Goal: Task Accomplishment & Management: Manage account settings

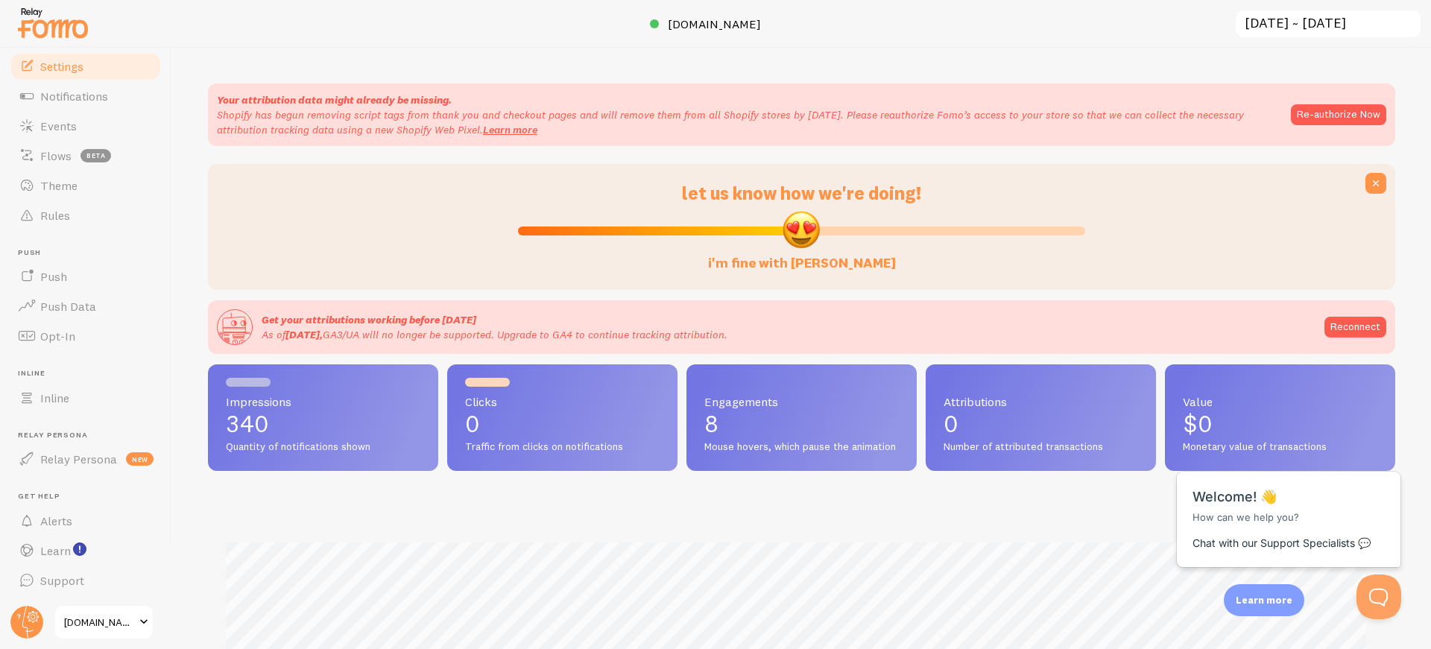
click at [59, 65] on span "Settings" at bounding box center [61, 66] width 43 height 15
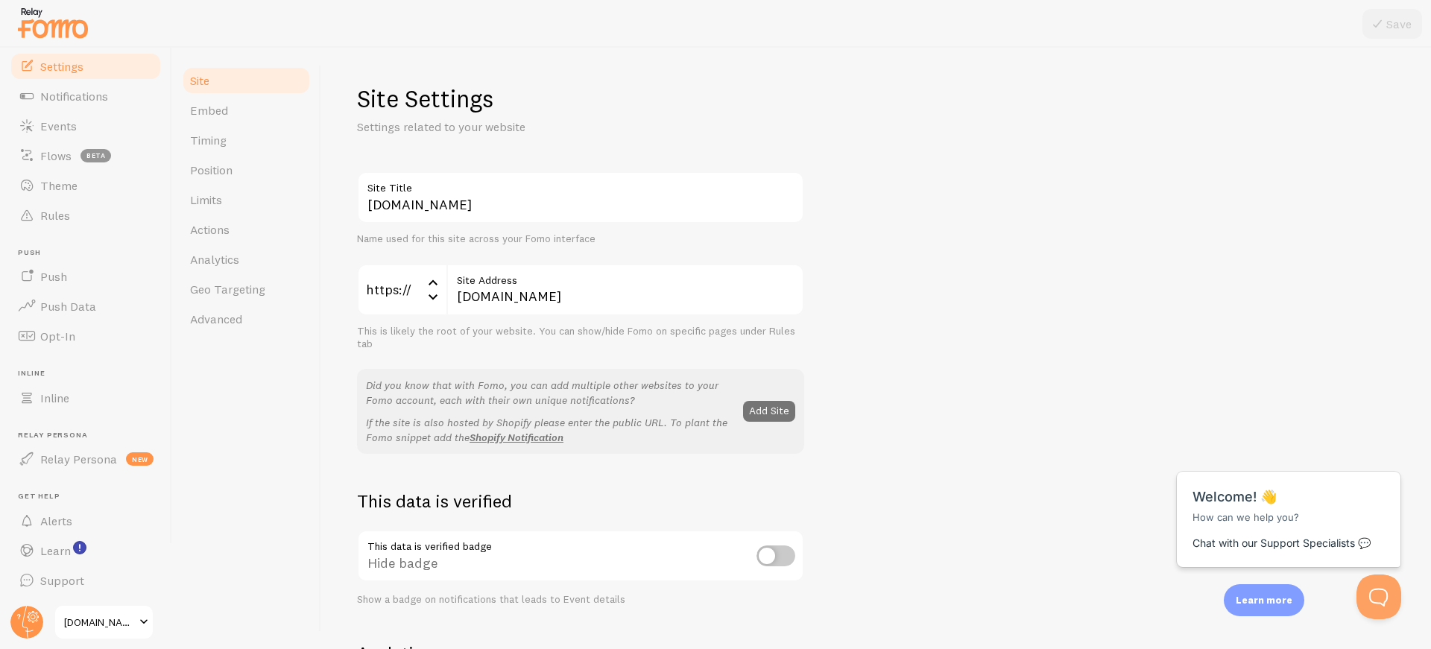
click at [114, 618] on span "[DOMAIN_NAME]" at bounding box center [99, 622] width 71 height 18
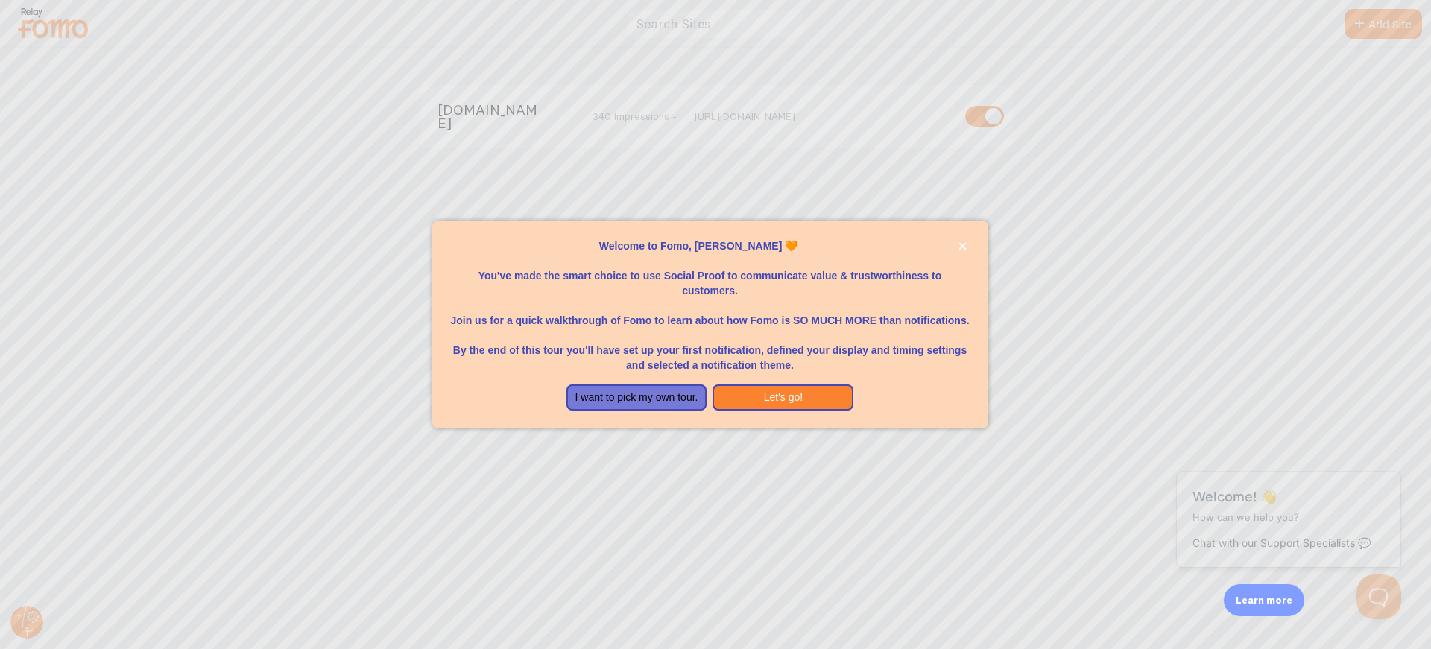
click at [1215, 166] on div at bounding box center [715, 324] width 1431 height 649
click at [1219, 432] on div at bounding box center [715, 324] width 1431 height 649
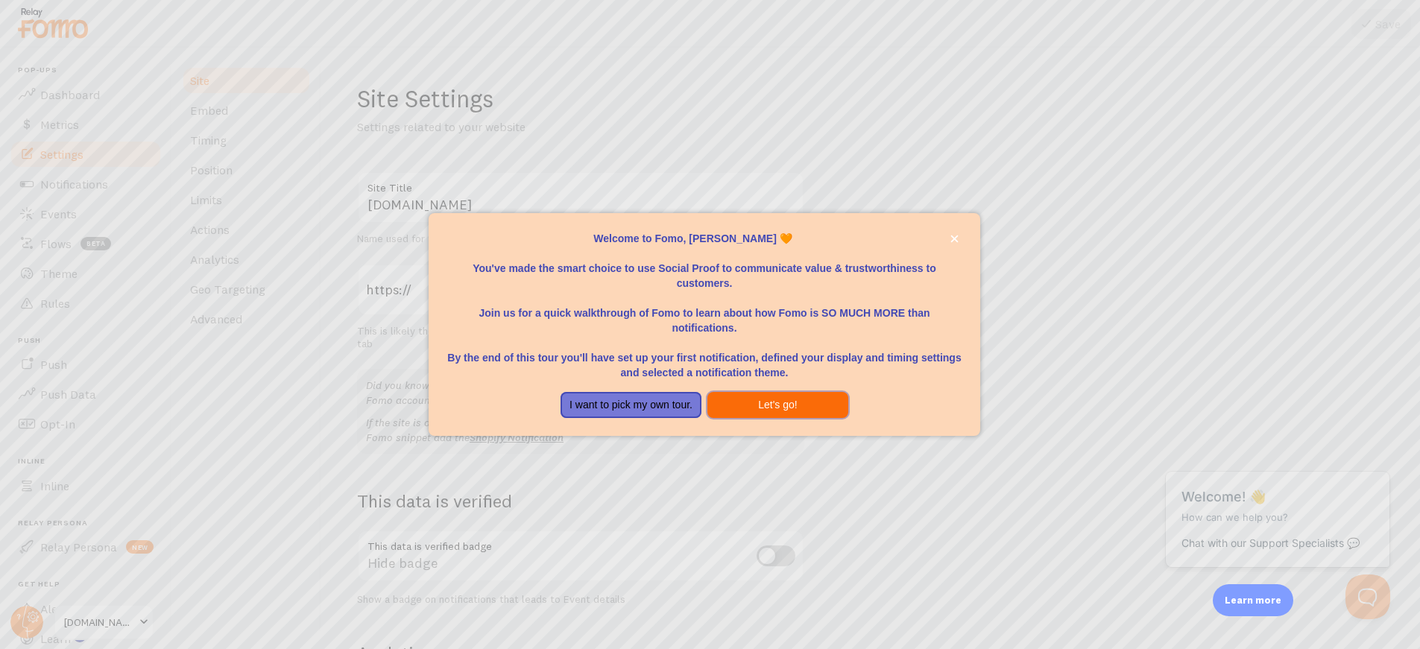
click at [789, 408] on button "Let's go!" at bounding box center [777, 405] width 141 height 27
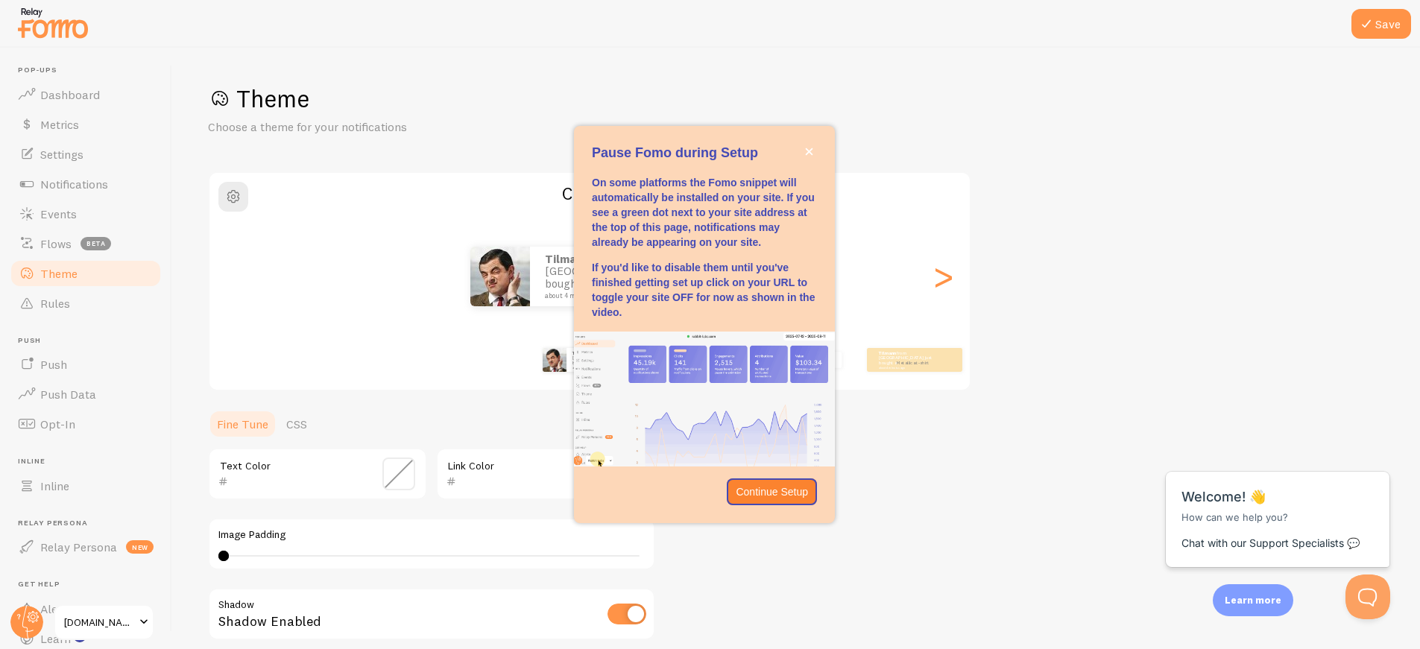
click at [665, 54] on div "Save Theme Choose a theme for your notifications Classic Tilmann from [GEOGRAPH…" at bounding box center [795, 348] width 1247 height 601
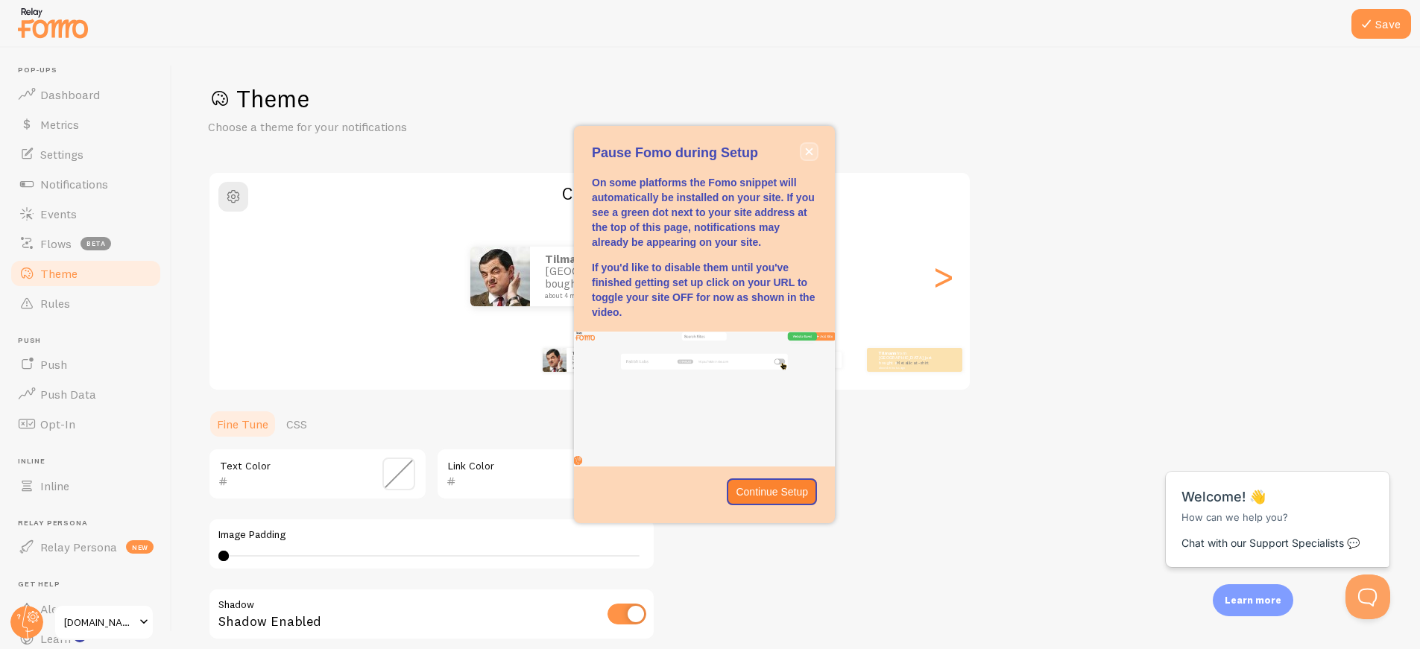
click at [806, 150] on icon "close," at bounding box center [809, 151] width 7 height 7
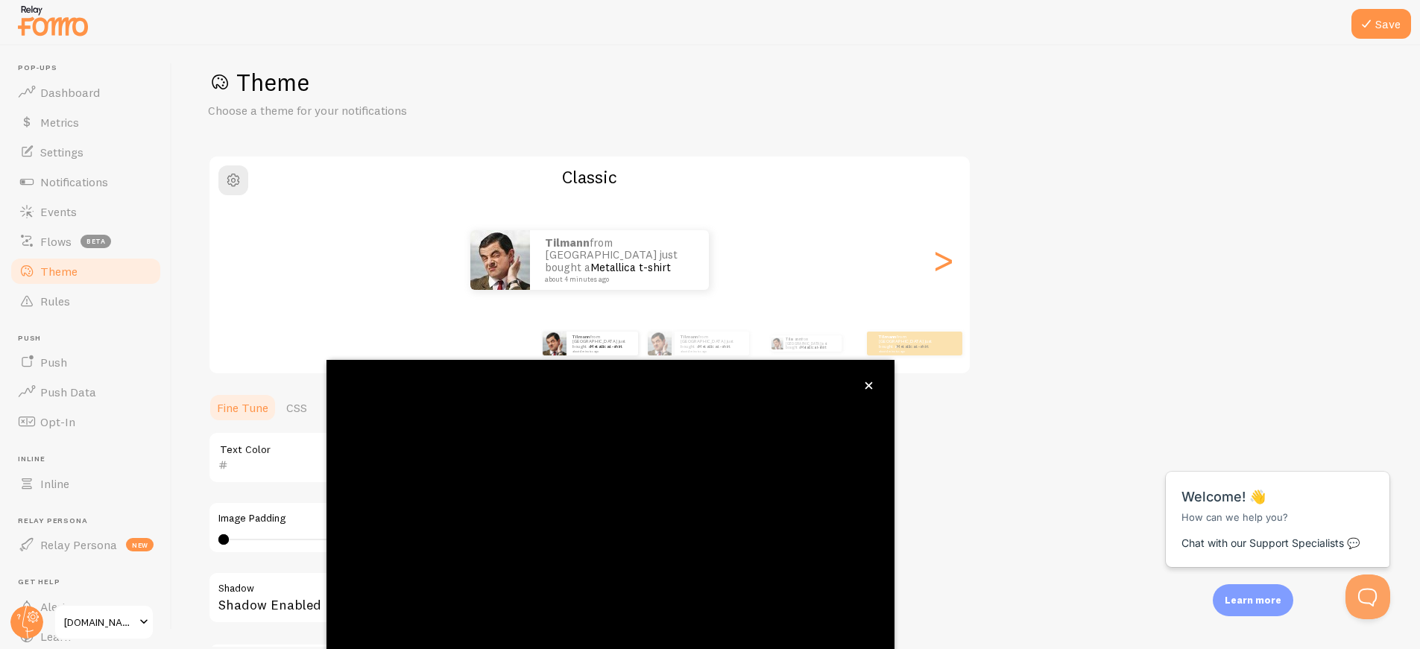
scroll to position [75, 0]
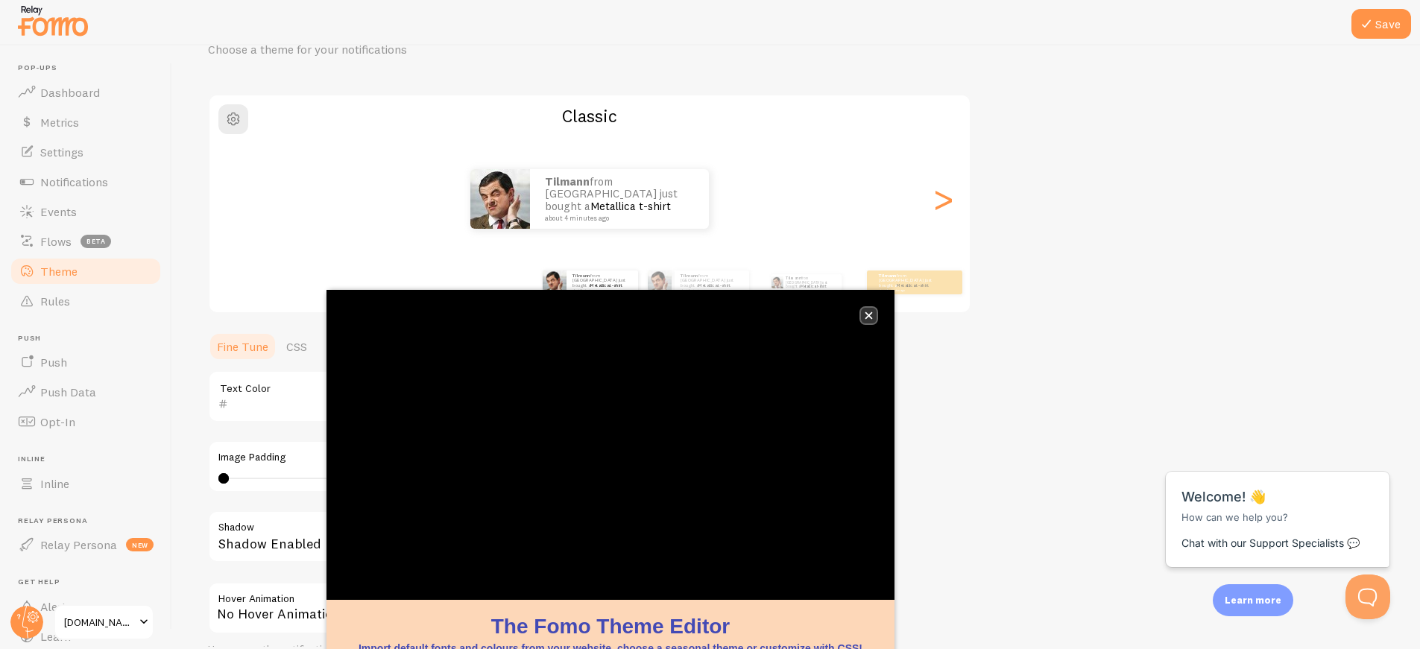
click at [871, 317] on icon "close," at bounding box center [868, 315] width 8 height 8
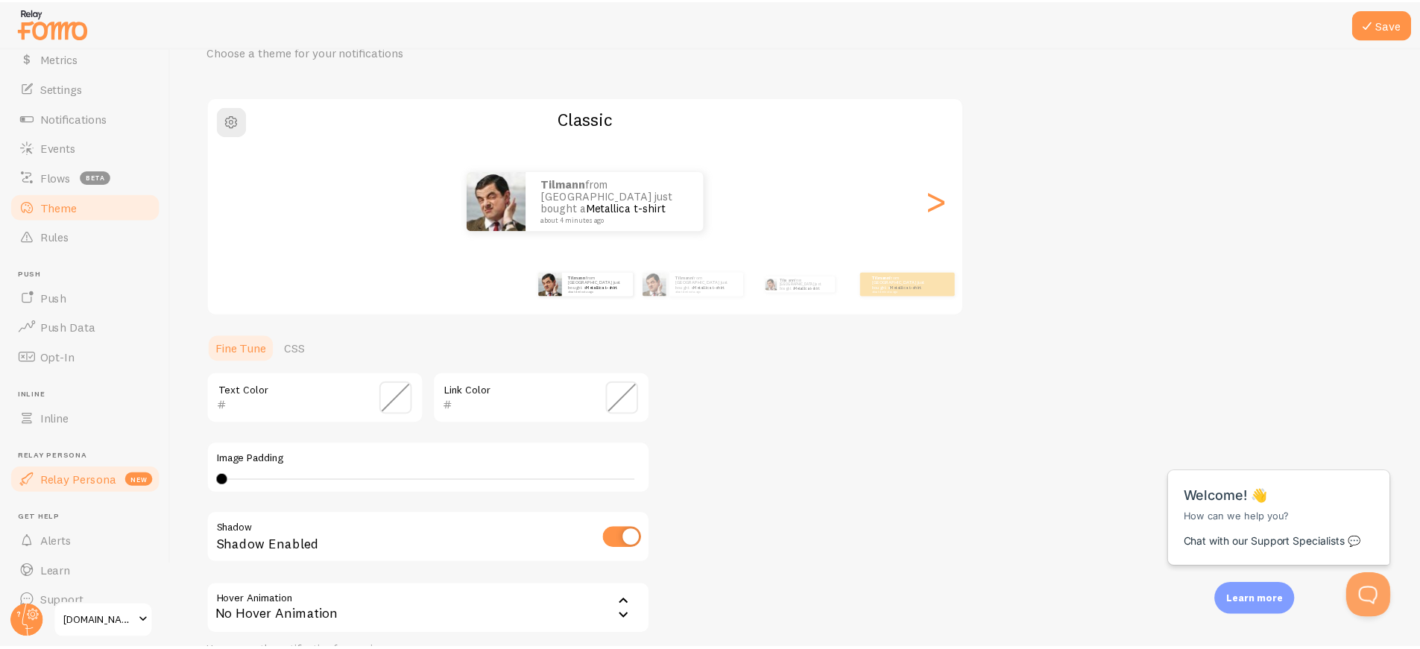
scroll to position [88, 0]
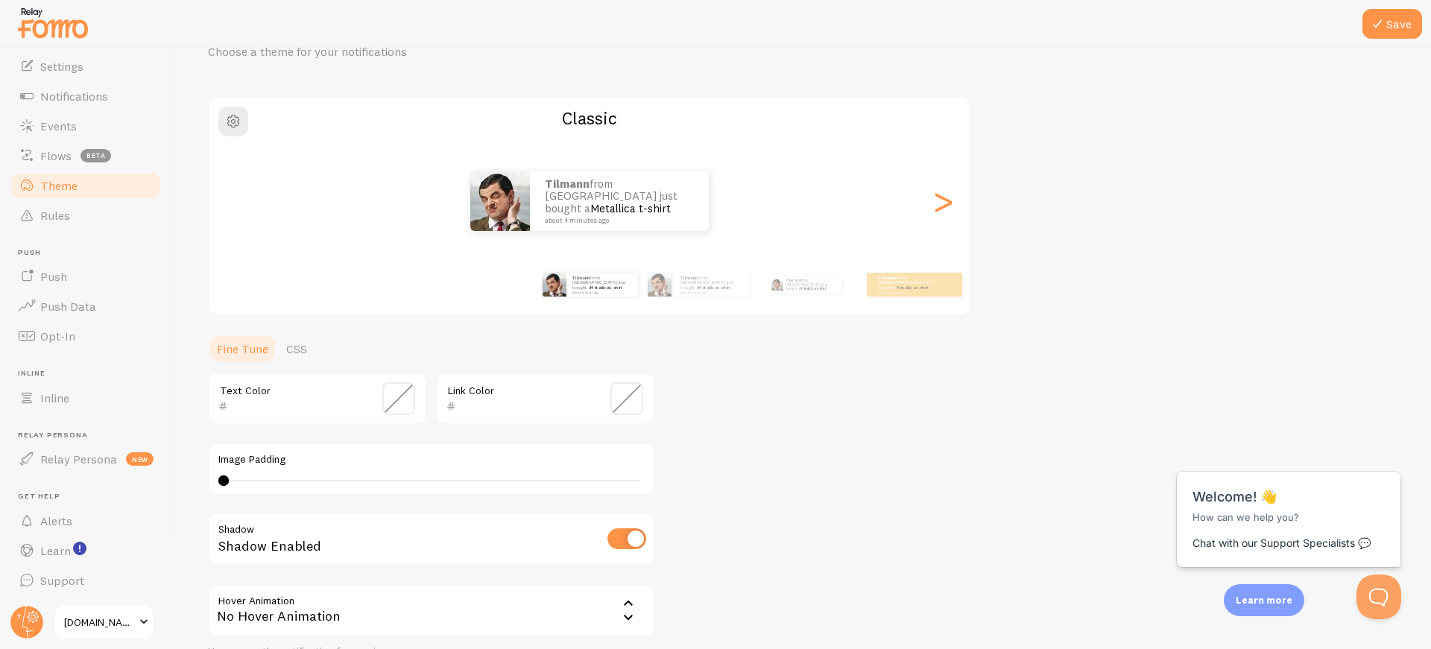
click at [115, 624] on span "[DOMAIN_NAME]" at bounding box center [99, 622] width 71 height 18
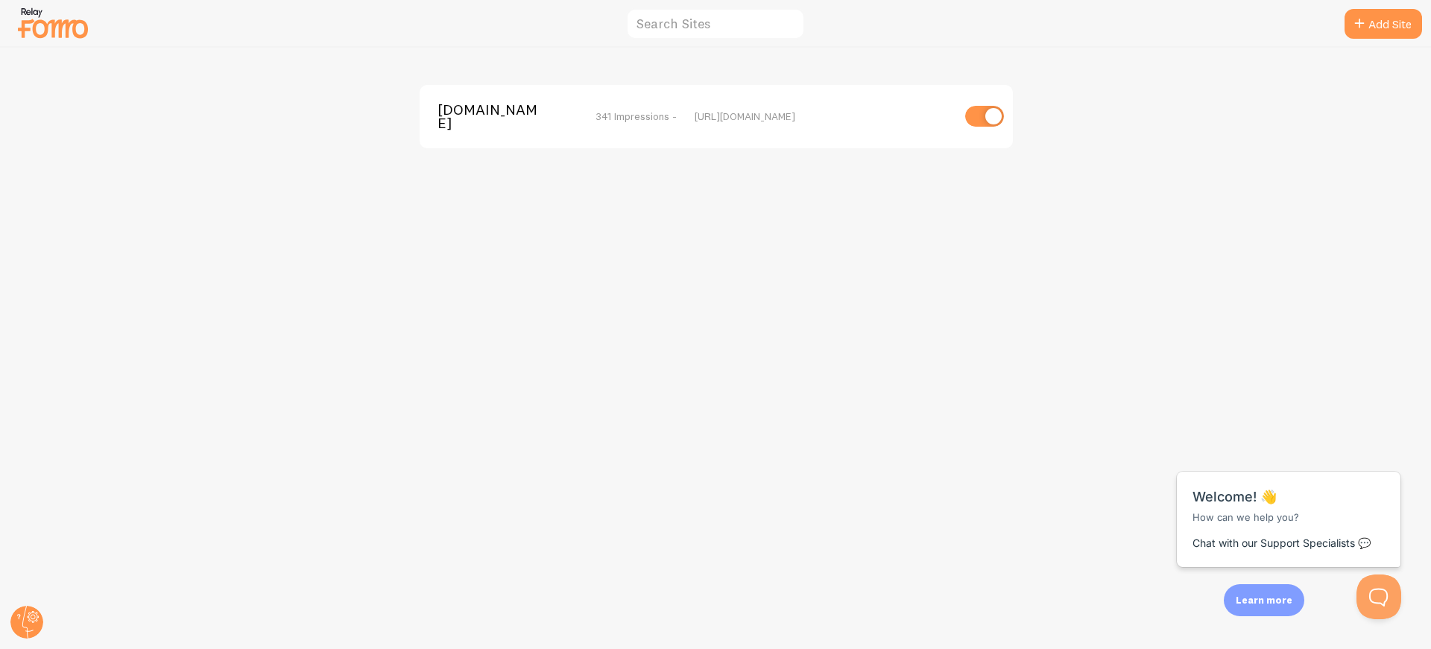
click at [990, 112] on input "checkbox" at bounding box center [984, 116] width 39 height 21
checkbox input "false"
click at [34, 621] on icon at bounding box center [34, 617] width 12 height 12
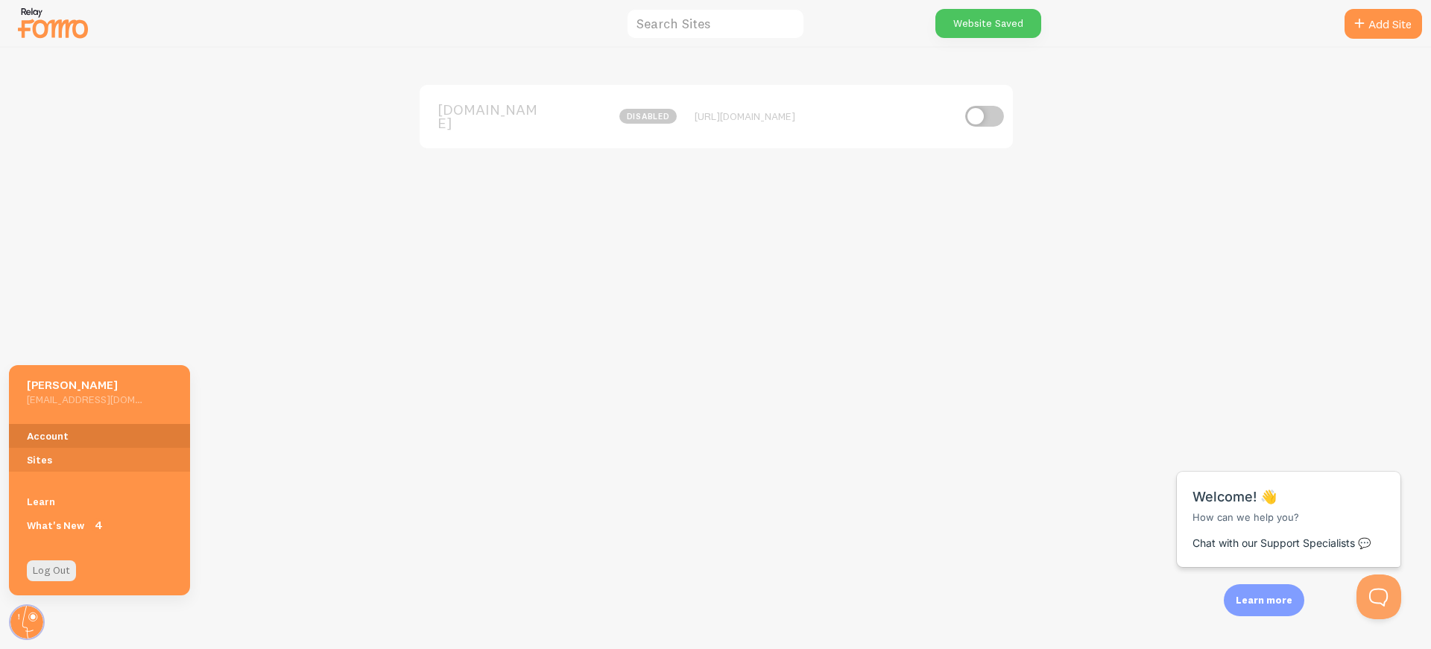
click at [54, 437] on link "Account" at bounding box center [99, 436] width 181 height 24
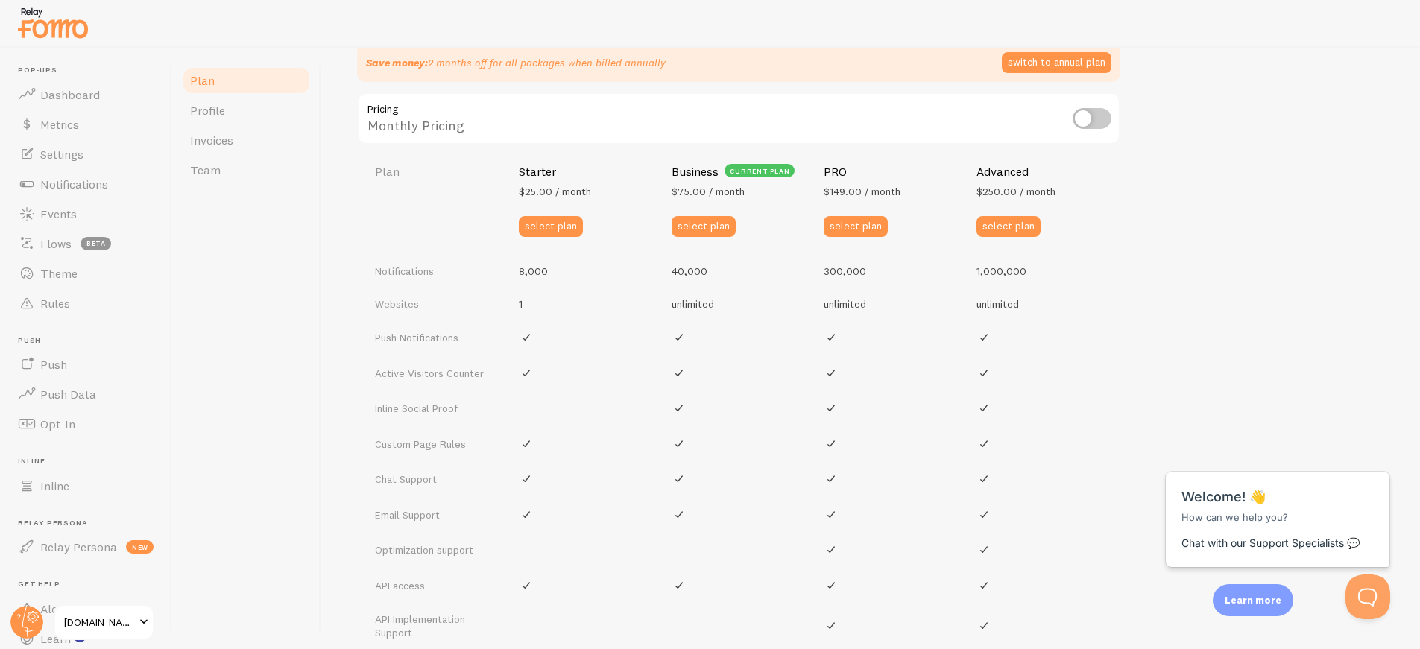
scroll to position [586, 0]
click at [1077, 118] on input "checkbox" at bounding box center [1091, 116] width 39 height 21
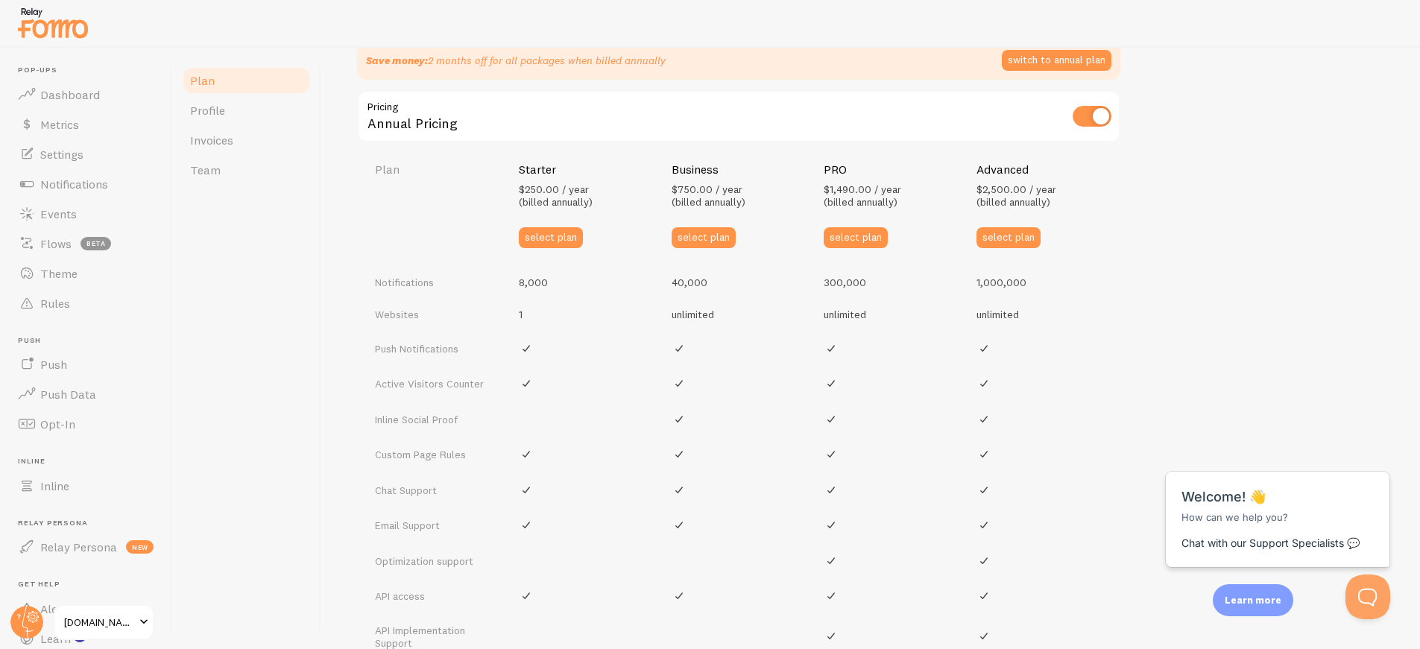
click at [1077, 118] on input "checkbox" at bounding box center [1091, 116] width 39 height 21
checkbox input "false"
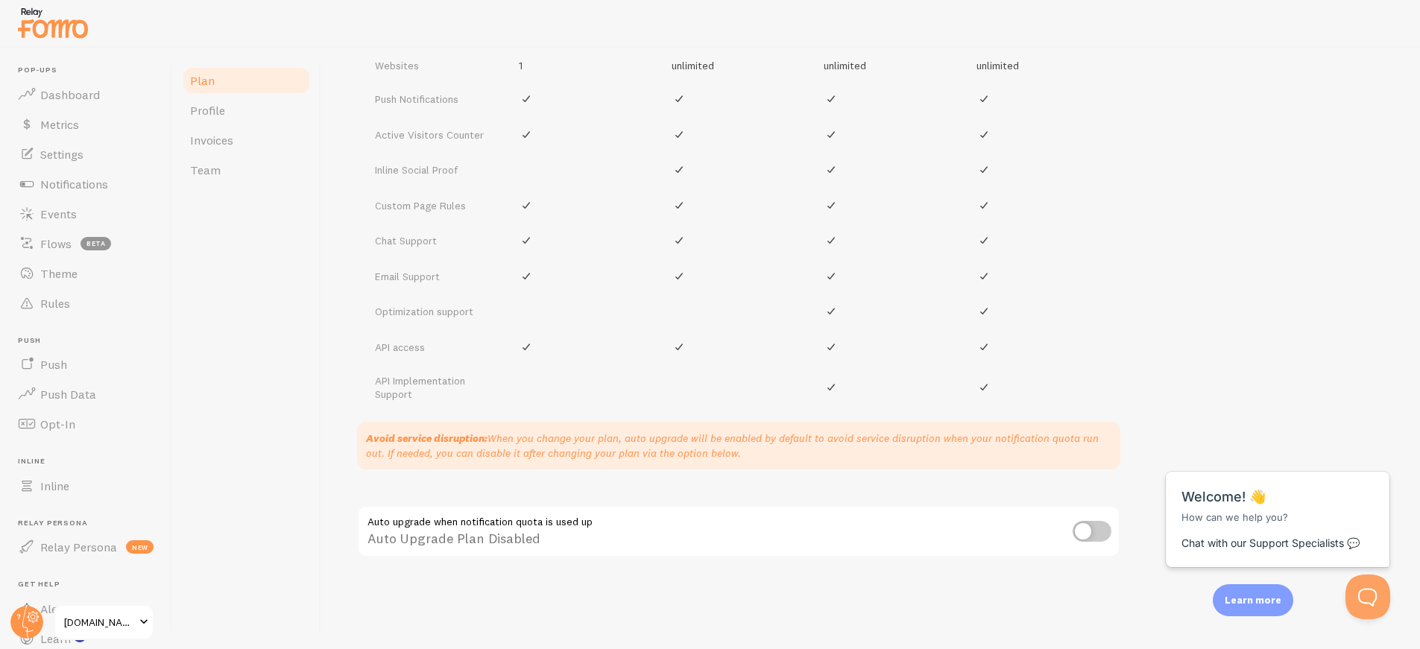
scroll to position [2, 0]
click at [211, 107] on span "Profile" at bounding box center [207, 108] width 35 height 15
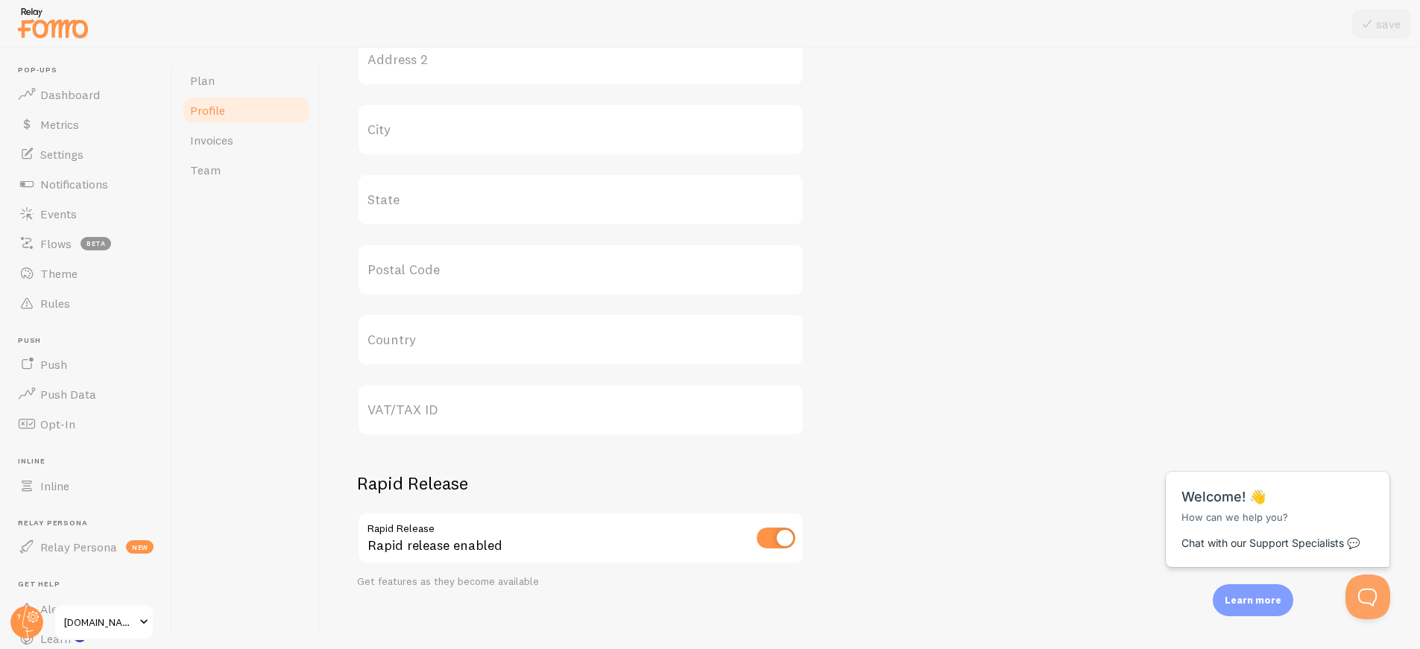
scroll to position [627, 0]
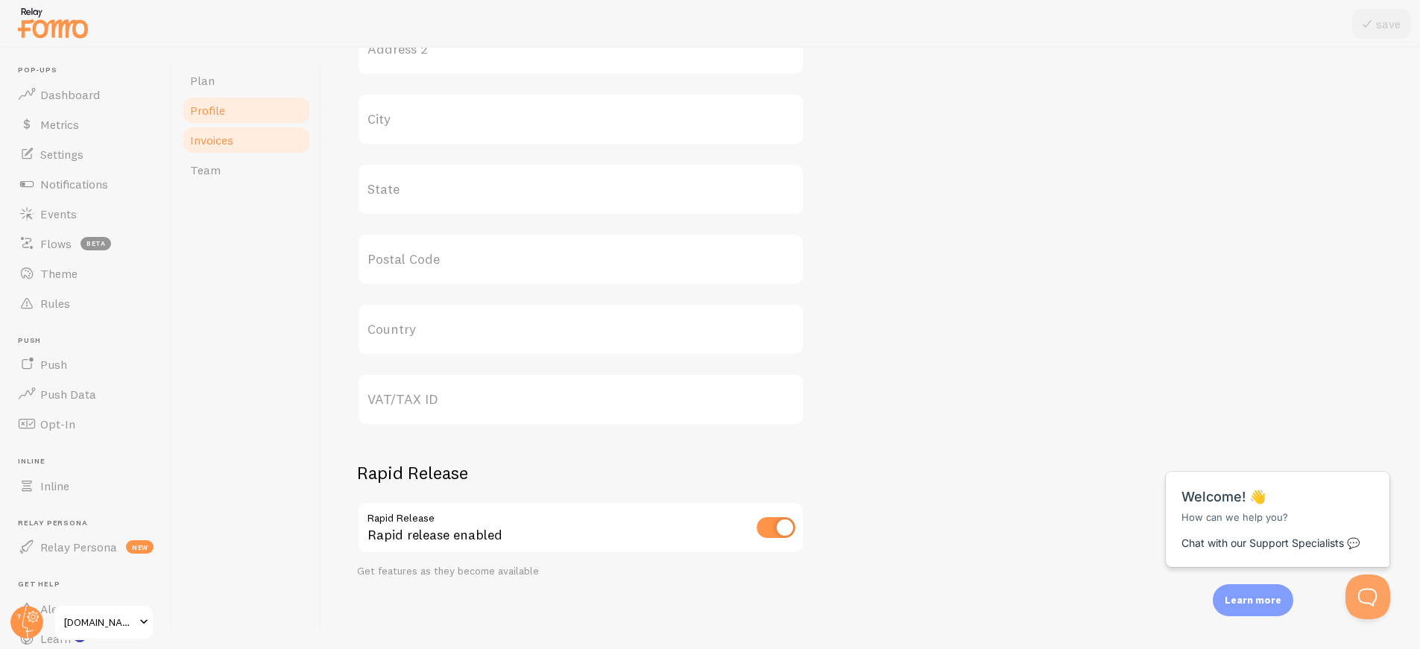
click at [231, 138] on span "Invoices" at bounding box center [211, 140] width 43 height 15
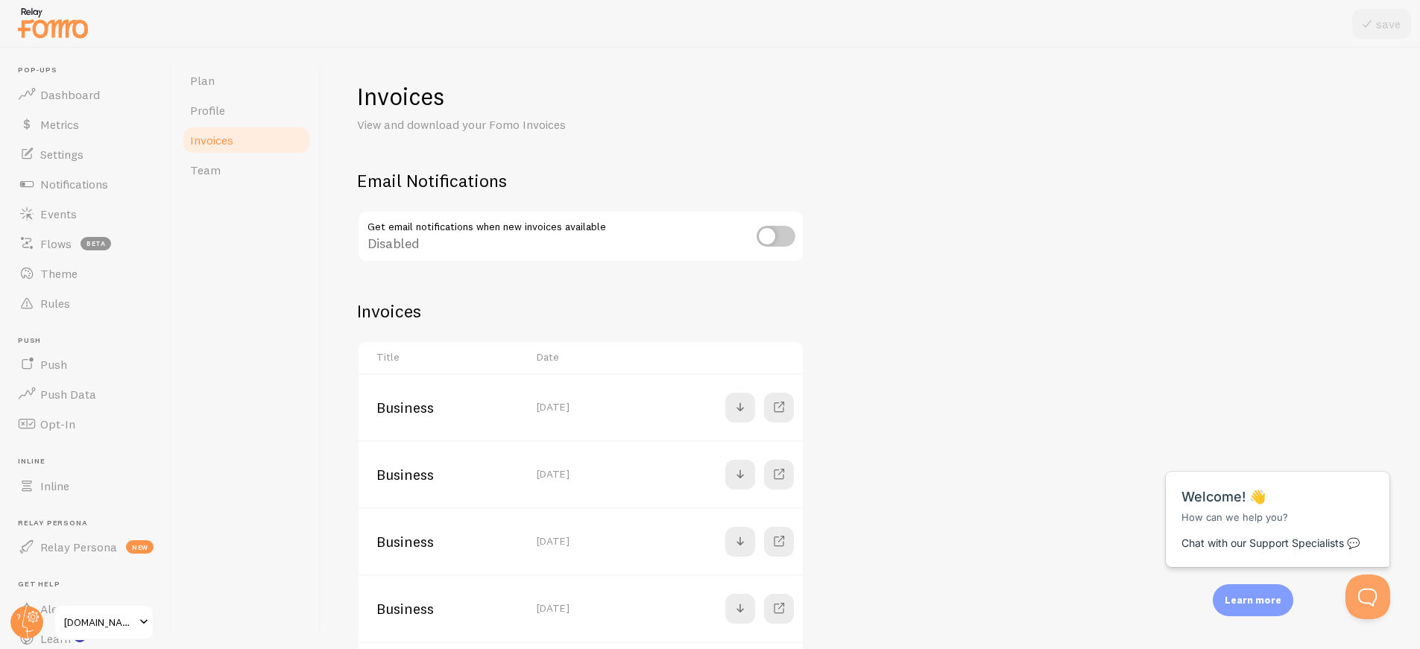
scroll to position [3, 0]
click at [218, 172] on link "Team" at bounding box center [246, 170] width 130 height 30
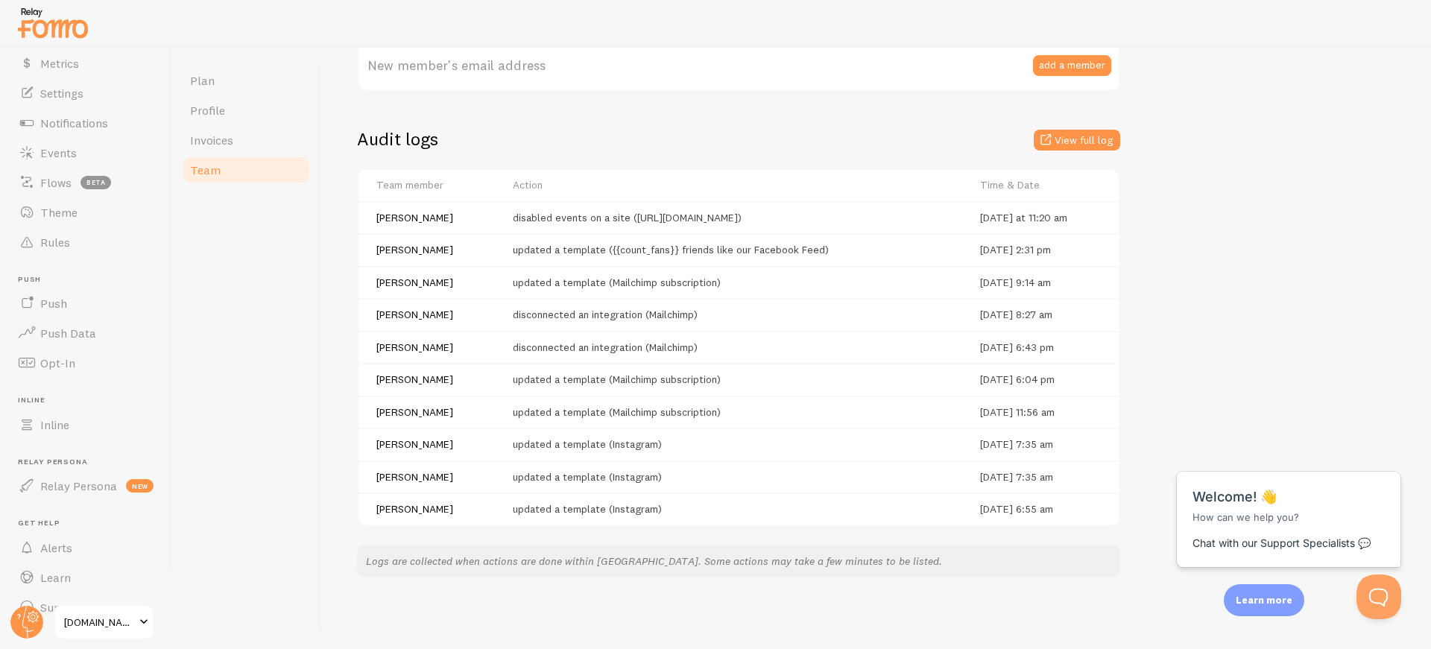
scroll to position [88, 0]
click at [223, 90] on link "Plan" at bounding box center [246, 81] width 130 height 30
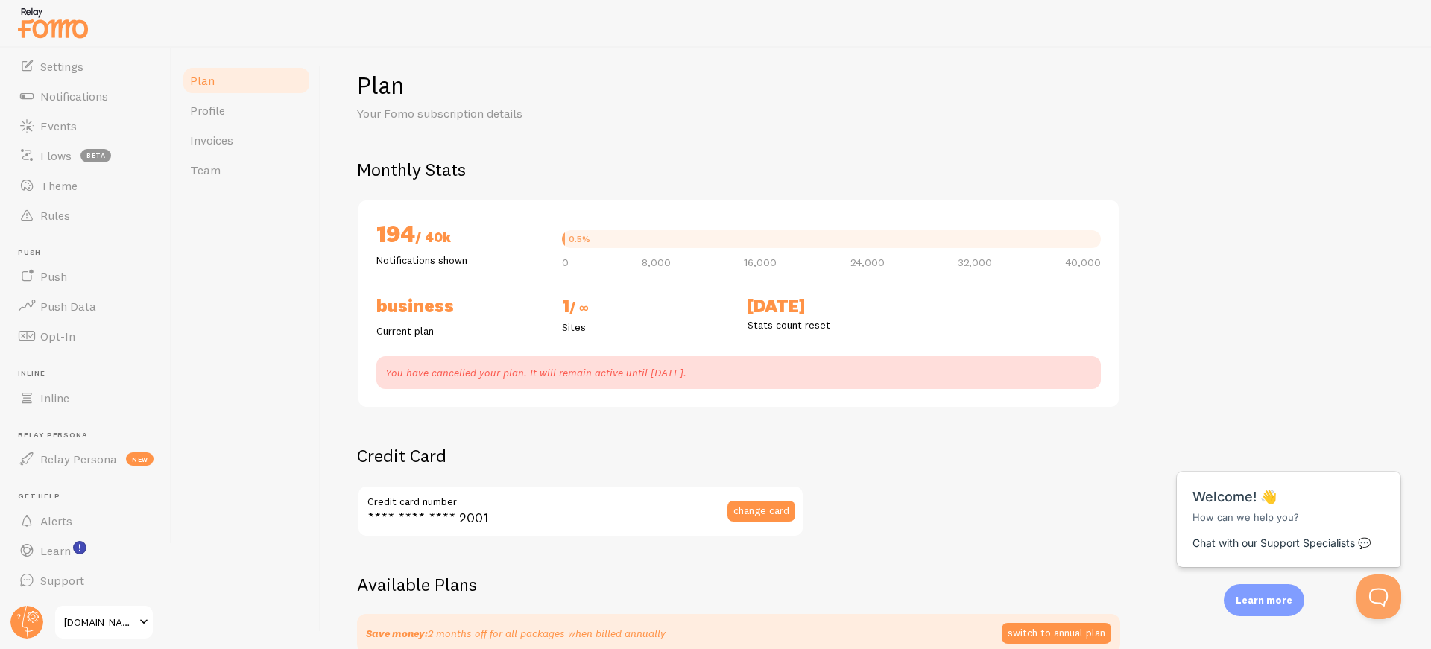
scroll to position [53, 0]
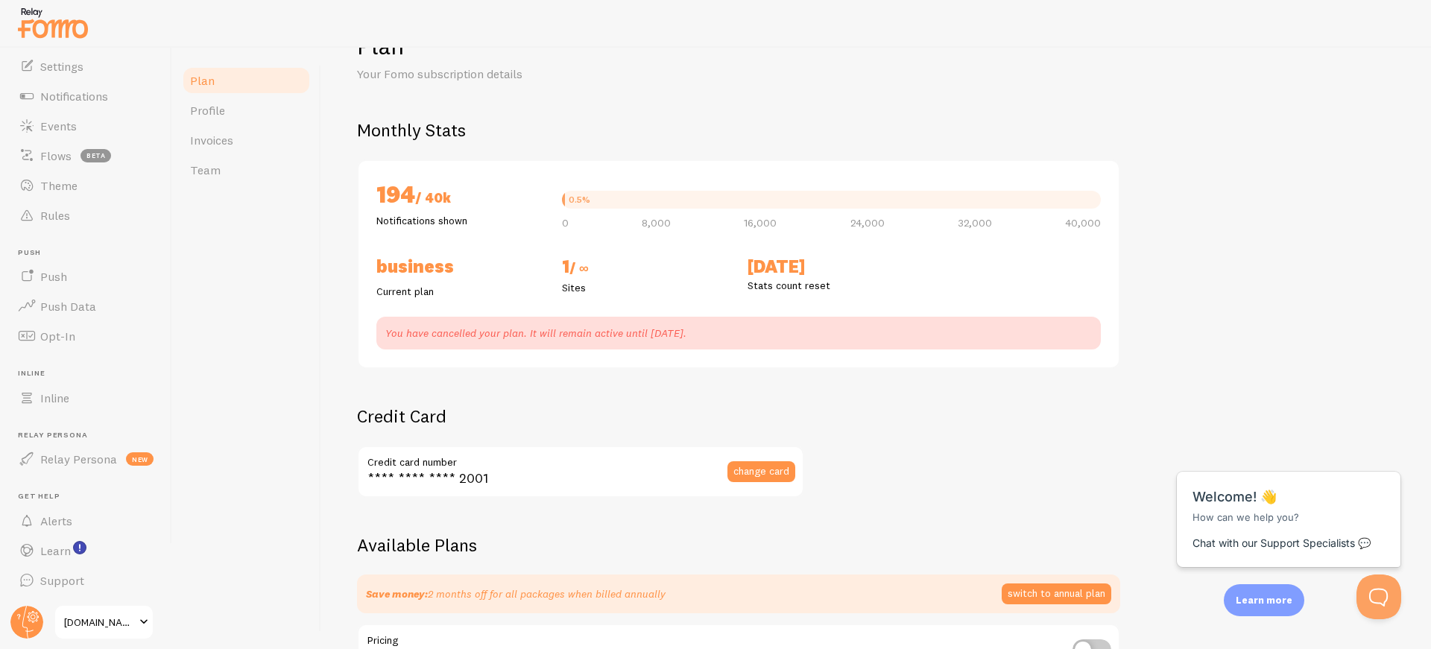
click at [486, 214] on p "Notifications shown" at bounding box center [460, 220] width 168 height 15
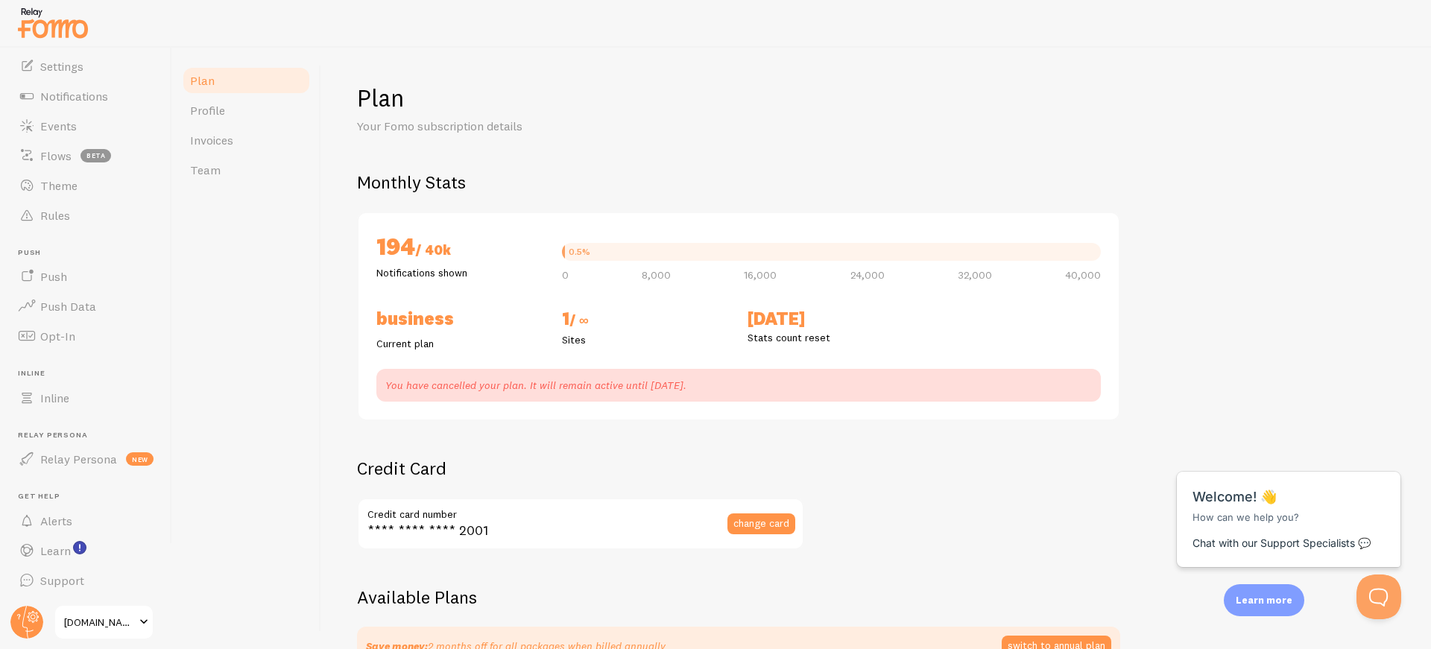
scroll to position [0, 0]
click at [797, 392] on p "You have cancelled your plan. It will remain active until [DATE]." at bounding box center [738, 386] width 706 height 15
click at [405, 387] on p "You have cancelled your plan. It will remain active until [DATE]." at bounding box center [738, 386] width 706 height 15
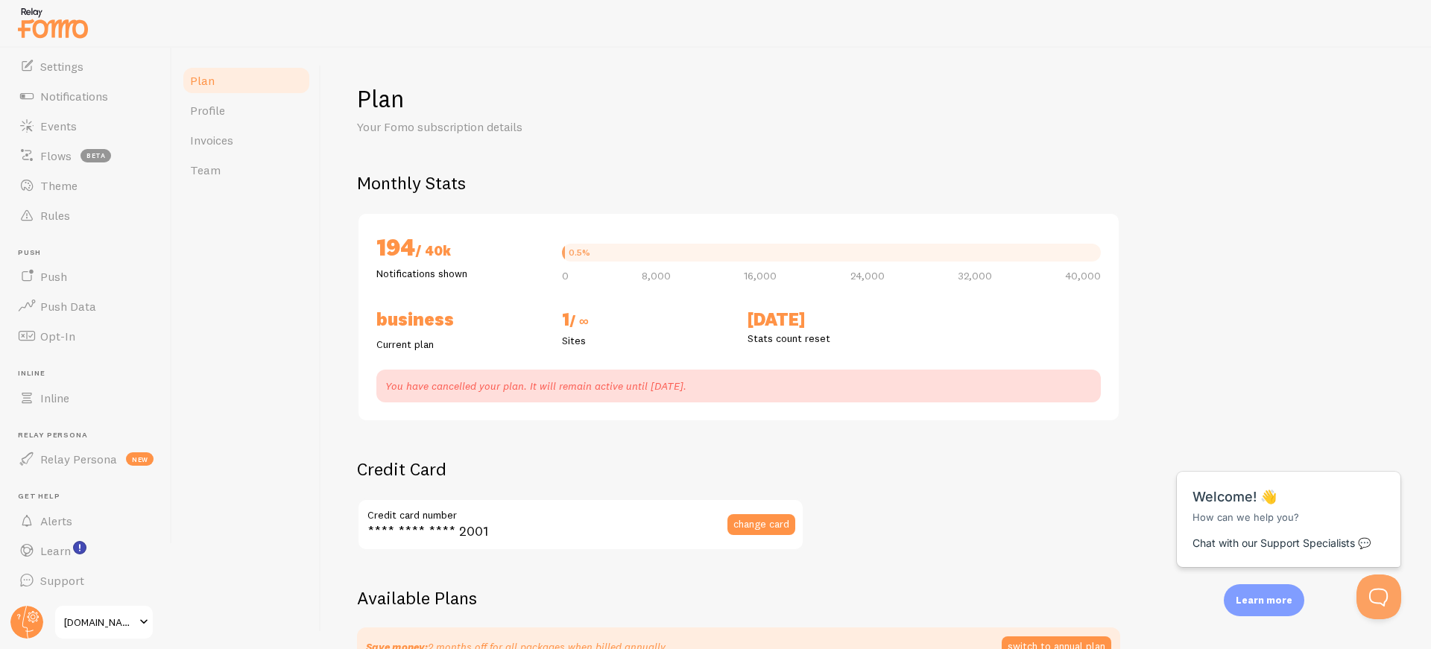
click at [718, 390] on p "You have cancelled your plan. It will remain active until [DATE]." at bounding box center [738, 386] width 706 height 15
click at [675, 388] on p "You have cancelled your plan. It will remain active until [DATE]." at bounding box center [738, 386] width 706 height 15
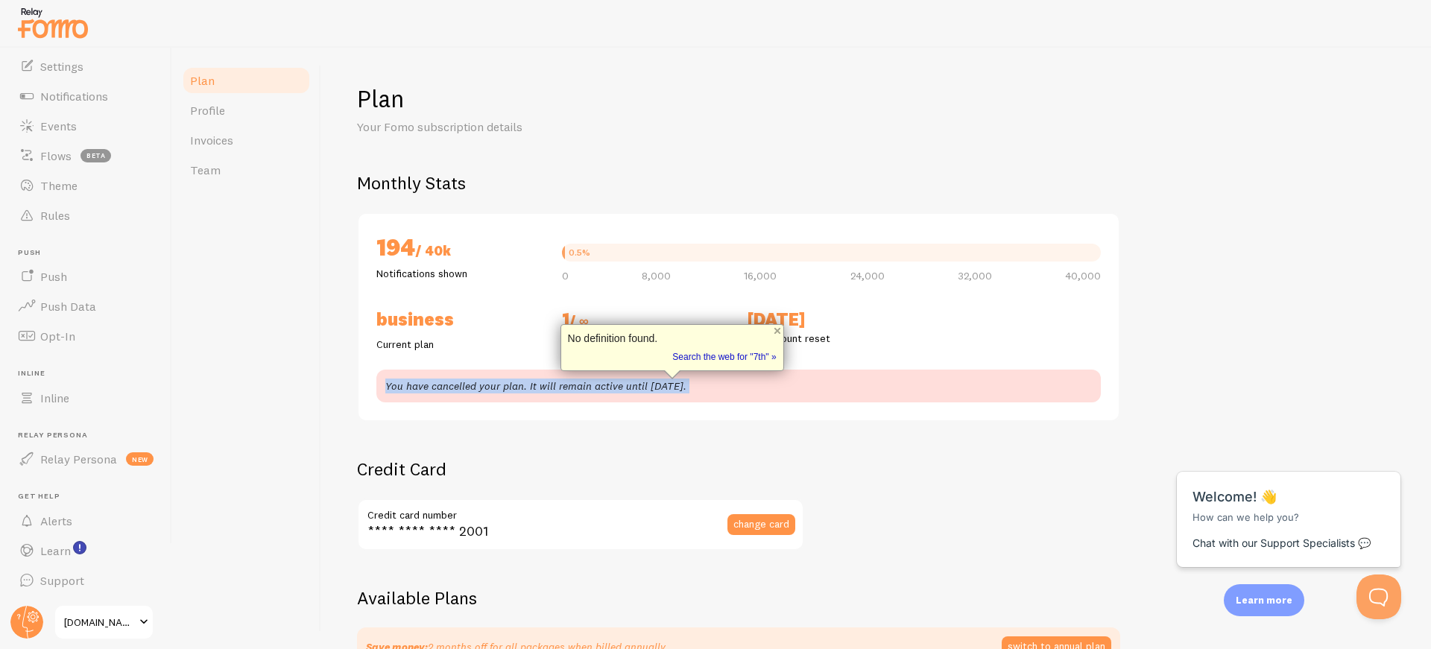
click at [675, 388] on p "You have cancelled your plan. It will remain active until [DATE]." at bounding box center [738, 386] width 706 height 15
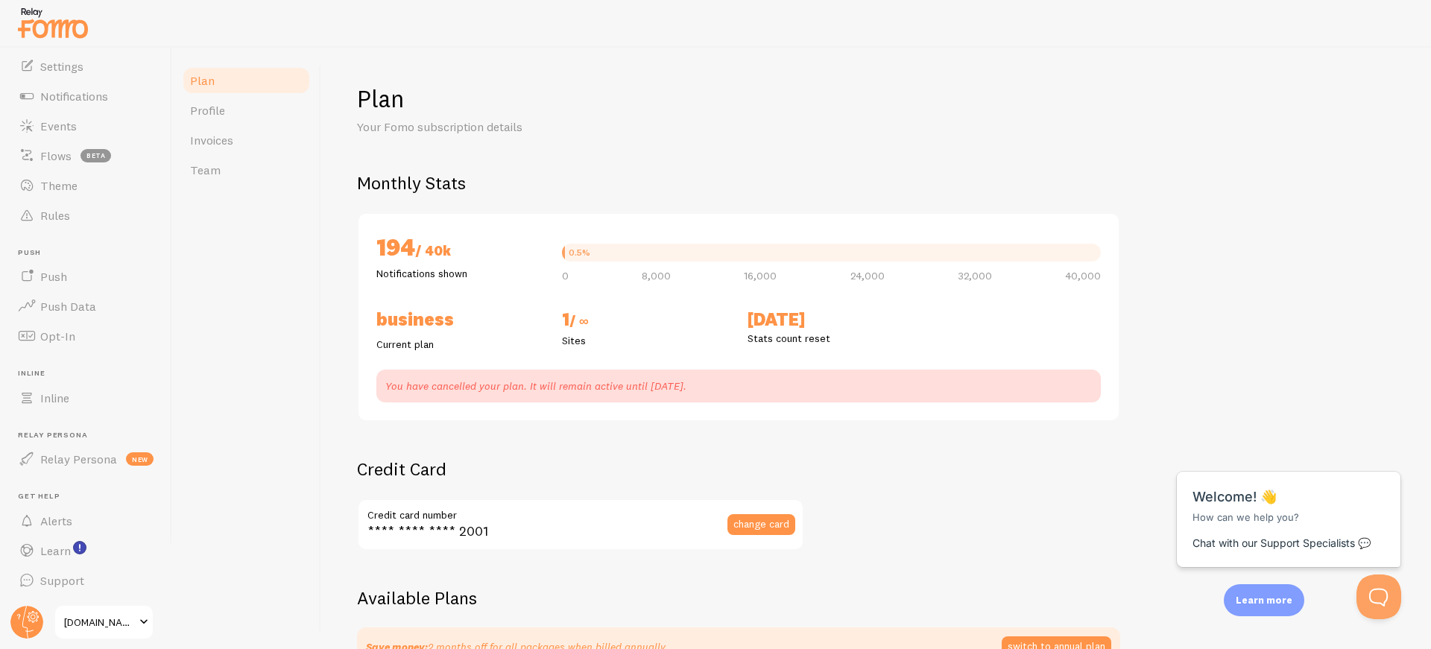
click at [922, 398] on div "You have cancelled your plan. It will remain active until [DATE]." at bounding box center [738, 386] width 724 height 33
